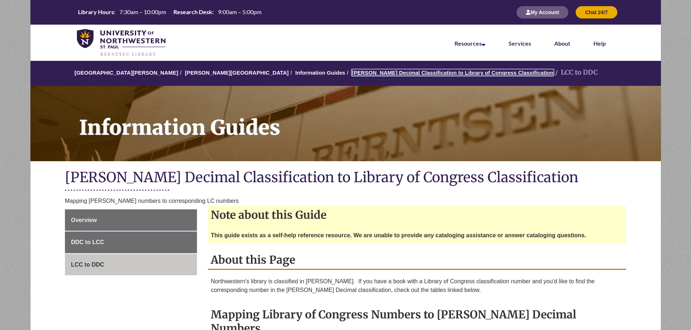
click at [377, 74] on link "[PERSON_NAME] Decimal Classification to Library of Congress Classification" at bounding box center [453, 73] width 202 height 6
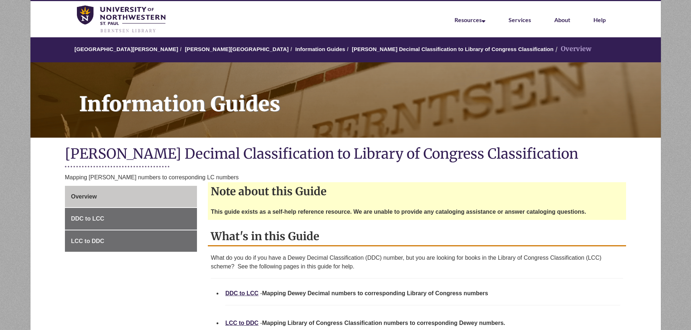
scroll to position [36, 0]
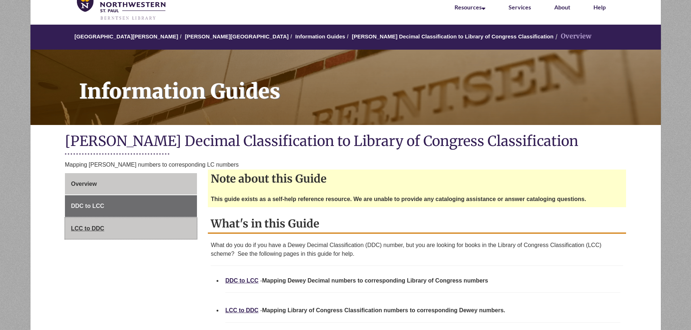
click at [88, 227] on span "LCC to DDC" at bounding box center [87, 228] width 33 height 6
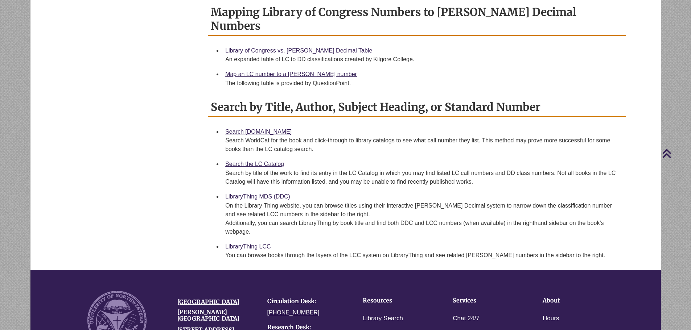
scroll to position [290, 0]
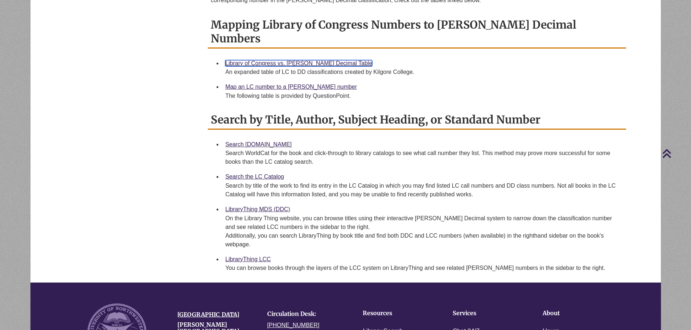
click at [271, 60] on link "Library of Congress vs. [PERSON_NAME] Decimal Table" at bounding box center [298, 63] width 147 height 6
click at [302, 60] on link "Library of Congress vs. [PERSON_NAME] Decimal Table" at bounding box center [298, 63] width 147 height 6
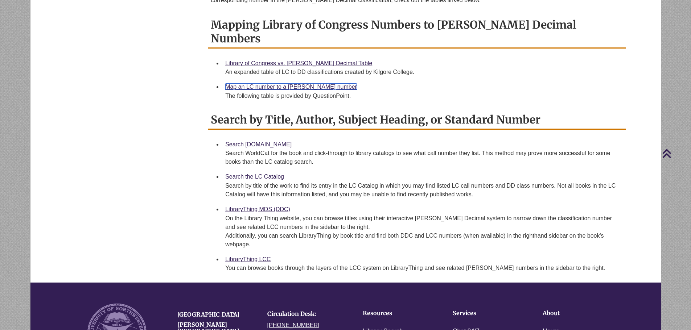
click at [312, 84] on link "Map an LC number to a [PERSON_NAME] number" at bounding box center [291, 87] width 132 height 6
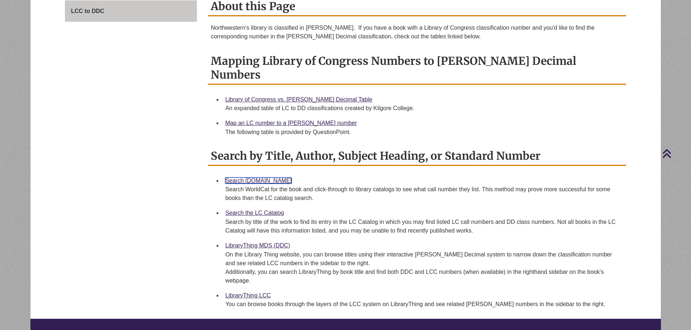
click at [258, 178] on link "Search [DOMAIN_NAME]" at bounding box center [258, 181] width 66 height 6
click at [239, 120] on link "Map an LC number to a [PERSON_NAME] number" at bounding box center [291, 123] width 132 height 6
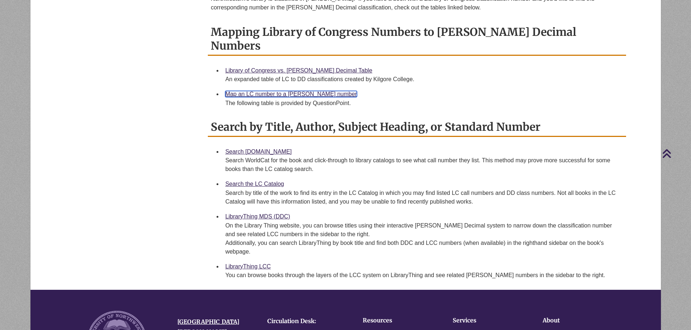
scroll to position [290, 0]
